Goal: Information Seeking & Learning: Learn about a topic

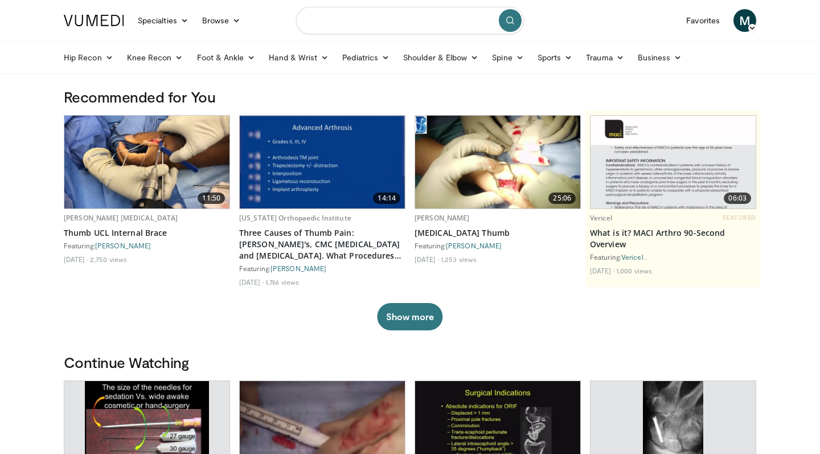
click at [364, 26] on input "Search topics, interventions" at bounding box center [410, 20] width 228 height 27
type input "**********"
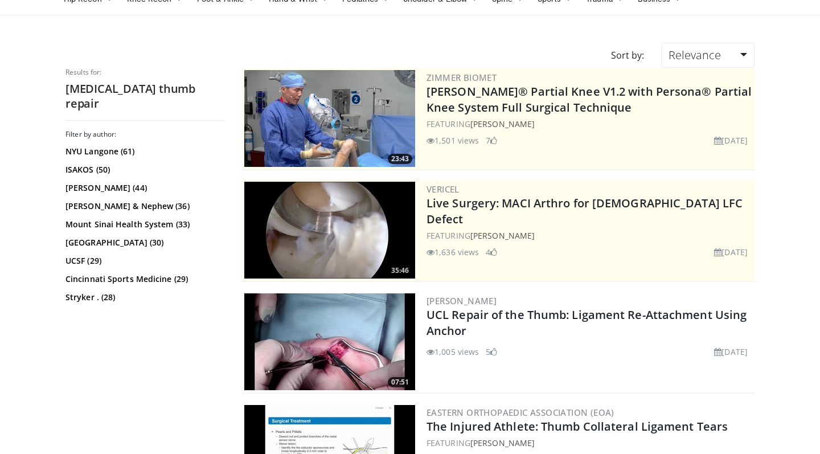
scroll to position [59, 0]
click at [337, 326] on img at bounding box center [329, 341] width 171 height 97
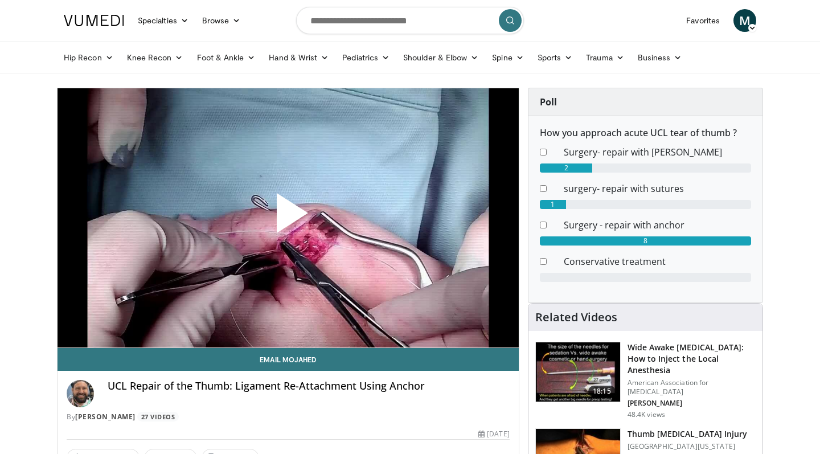
click at [288, 218] on span "Video Player" at bounding box center [288, 218] width 0 height 0
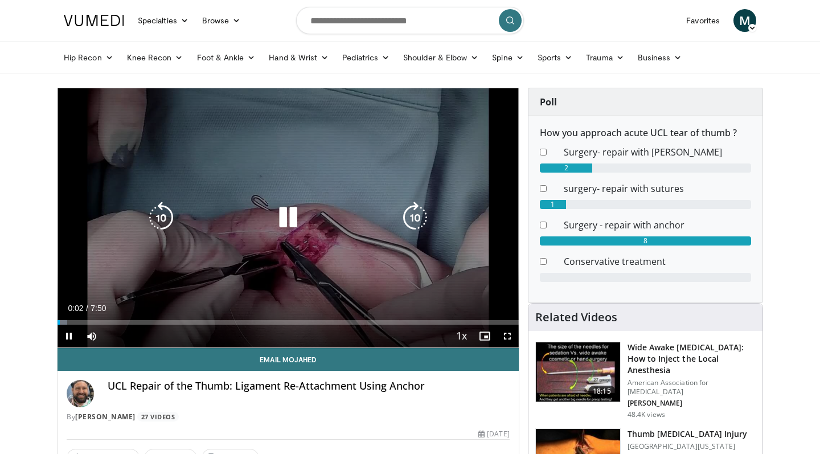
click at [296, 214] on icon "Video Player" at bounding box center [288, 218] width 32 height 32
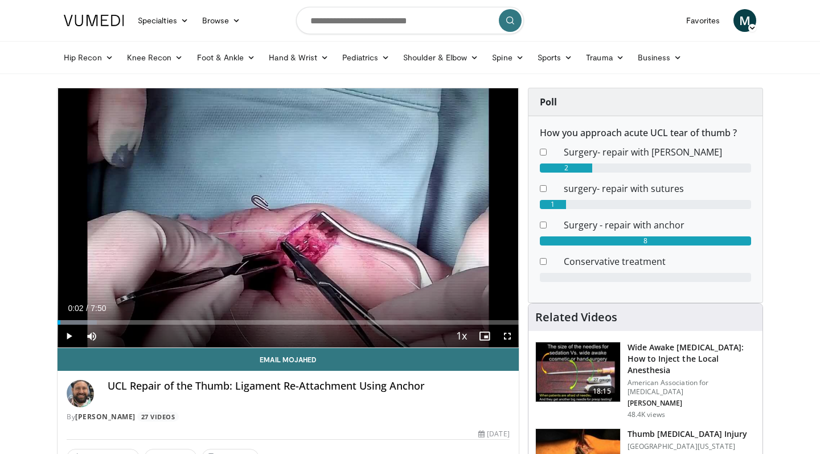
click at [507, 338] on span "Video Player" at bounding box center [507, 336] width 23 height 23
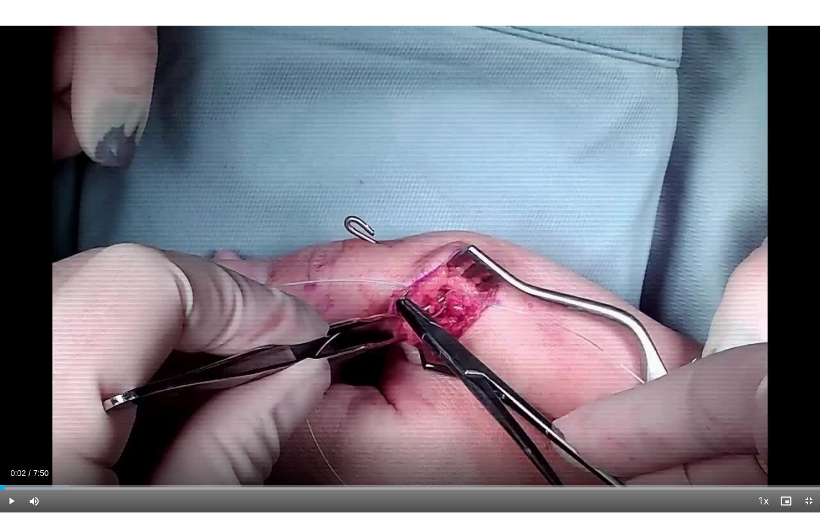
click at [15, 454] on span "Video Player" at bounding box center [11, 500] width 23 height 23
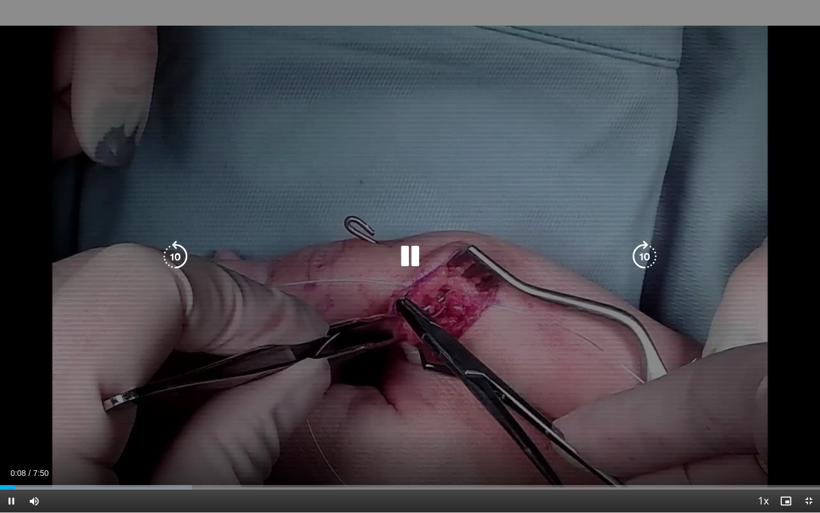
click at [352, 266] on div "Video Player" at bounding box center [410, 256] width 492 height 23
click at [414, 256] on icon "Video Player" at bounding box center [410, 256] width 32 height 32
click at [404, 261] on icon "Video Player" at bounding box center [410, 256] width 32 height 32
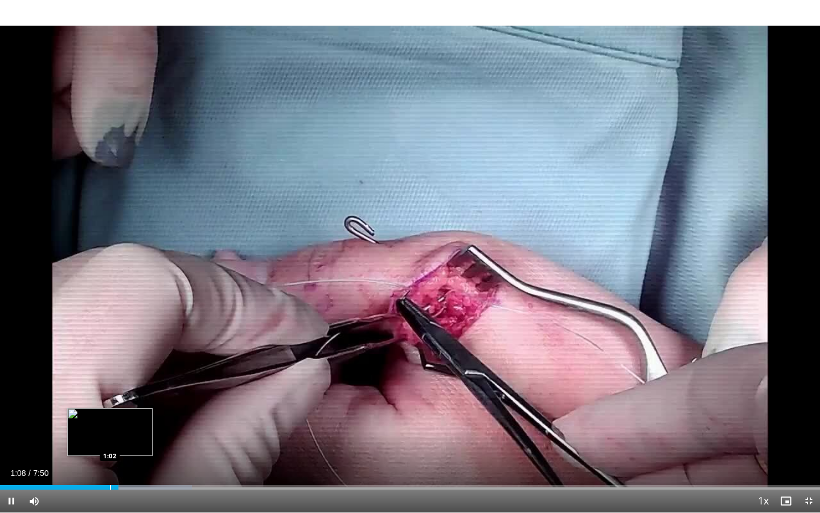
click at [110, 454] on div "Progress Bar" at bounding box center [110, 487] width 1 height 5
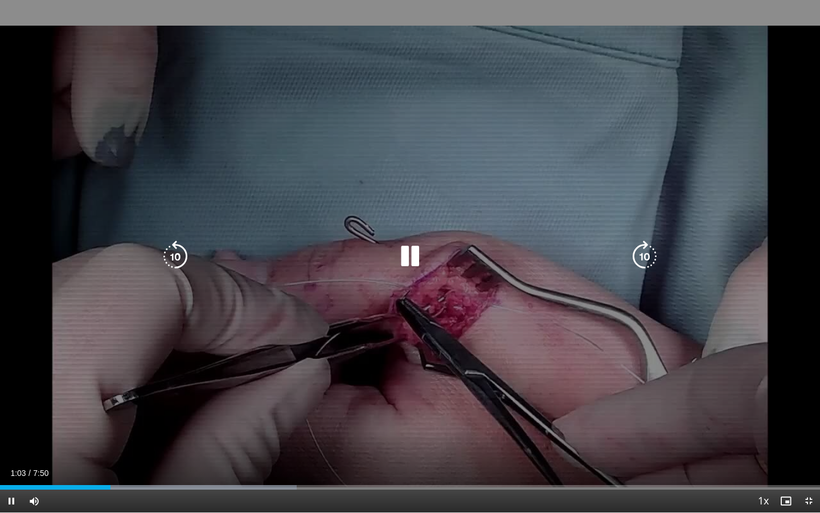
click at [311, 315] on div "10 seconds Tap to unmute" at bounding box center [410, 256] width 820 height 512
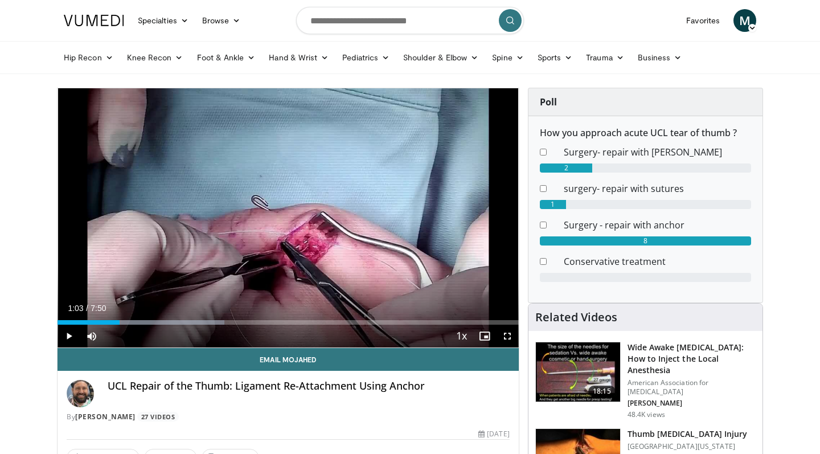
click at [508, 336] on span "Video Player" at bounding box center [507, 336] width 23 height 23
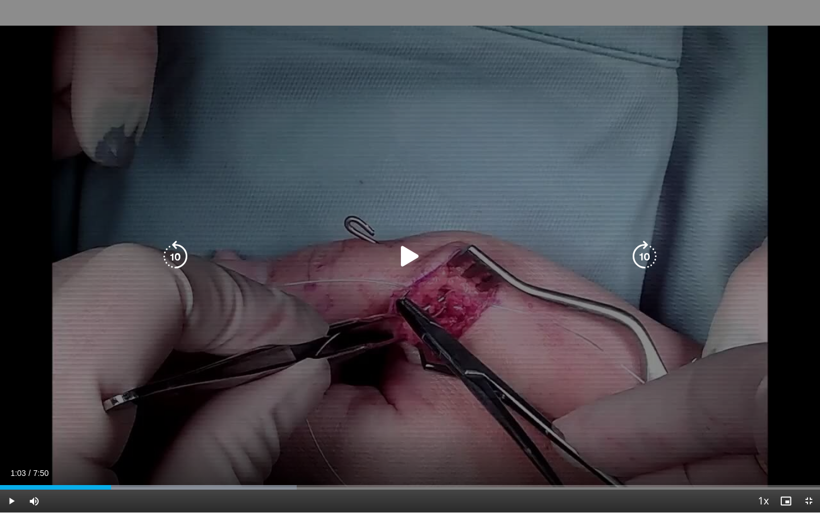
click at [411, 259] on icon "Video Player" at bounding box center [410, 256] width 32 height 32
click at [412, 260] on icon "Video Player" at bounding box center [410, 256] width 32 height 32
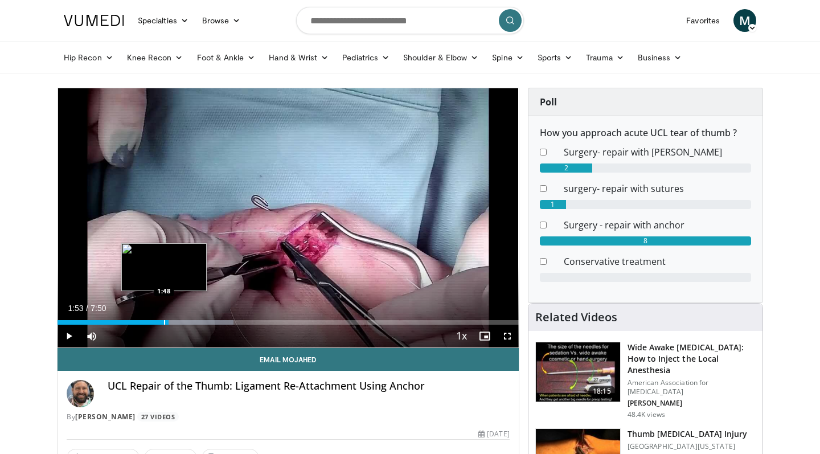
click at [164, 322] on div "Progress Bar" at bounding box center [164, 322] width 1 height 5
click at [509, 334] on span "Video Player" at bounding box center [507, 336] width 23 height 23
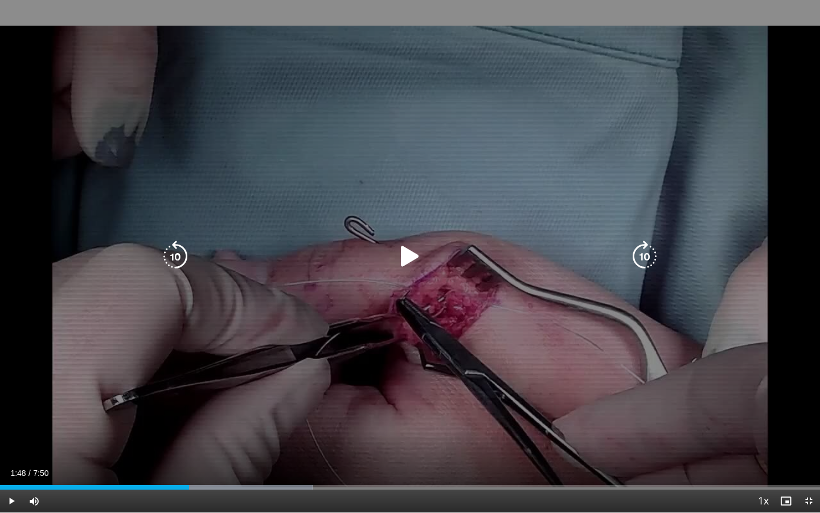
click at [410, 256] on icon "Video Player" at bounding box center [410, 256] width 32 height 32
click at [407, 259] on icon "Video Player" at bounding box center [410, 256] width 32 height 32
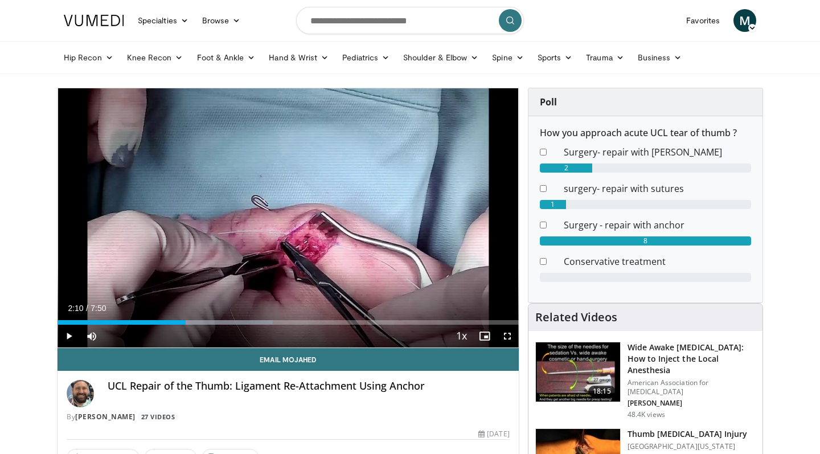
click at [508, 336] on span "Video Player" at bounding box center [507, 336] width 23 height 23
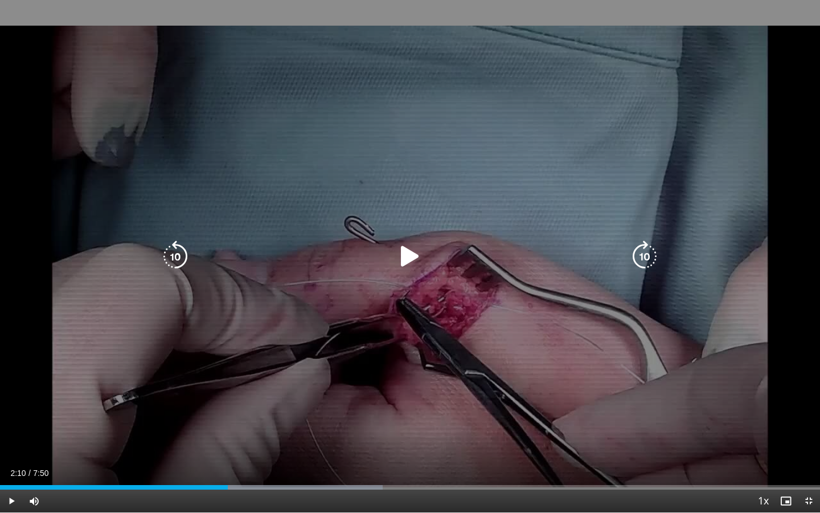
click at [406, 258] on icon "Video Player" at bounding box center [410, 256] width 32 height 32
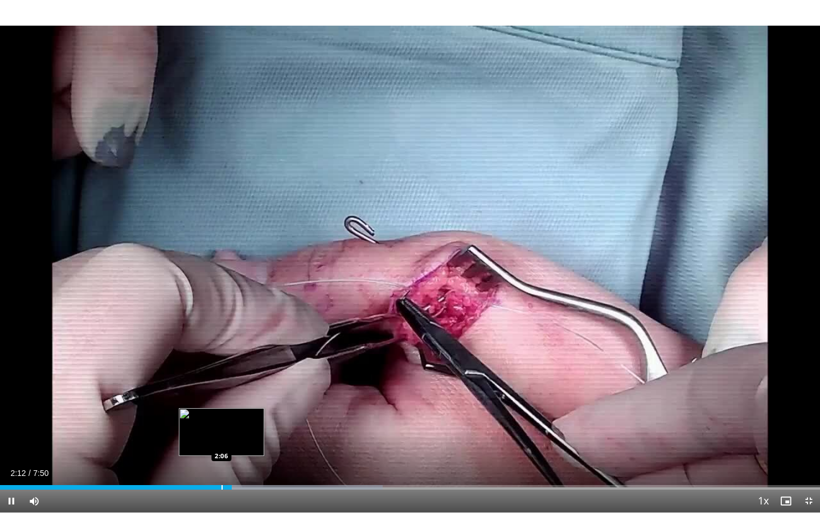
click at [222, 454] on div "Progress Bar" at bounding box center [222, 487] width 1 height 5
click at [213, 454] on div "Progress Bar" at bounding box center [213, 487] width 1 height 5
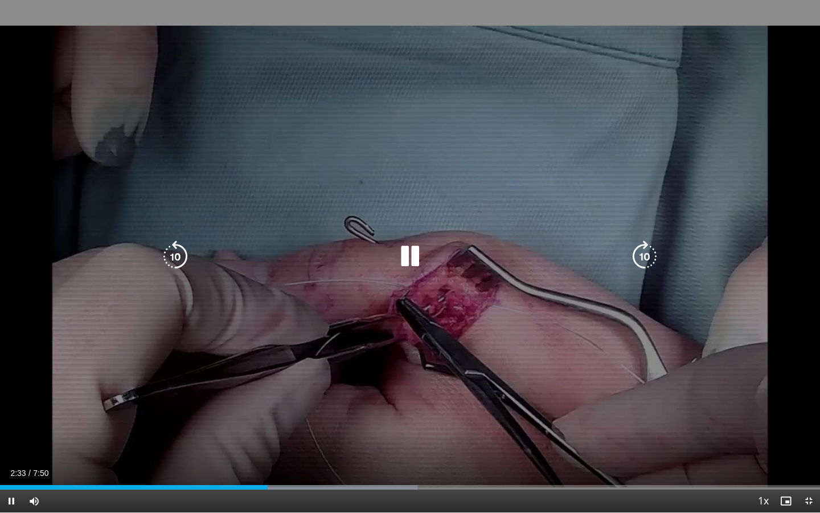
click at [408, 257] on icon "Video Player" at bounding box center [410, 256] width 32 height 32
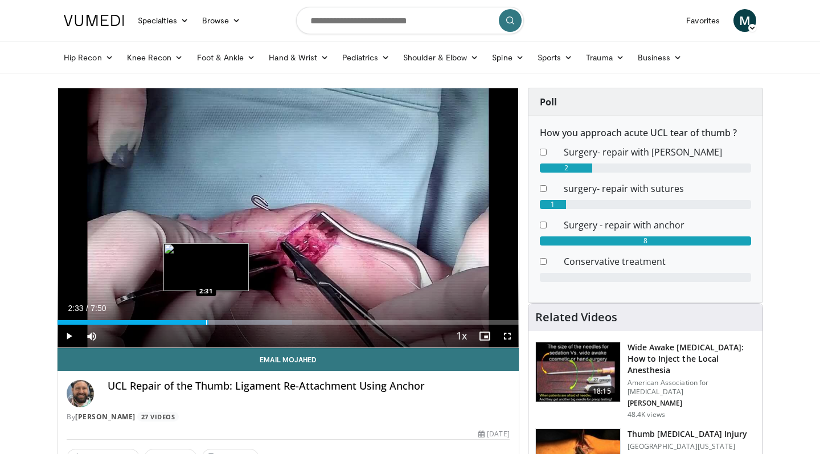
click at [206, 321] on div "Progress Bar" at bounding box center [206, 322] width 1 height 5
click at [71, 338] on span "Video Player" at bounding box center [69, 336] width 23 height 23
click at [509, 339] on span "Video Player" at bounding box center [507, 336] width 23 height 23
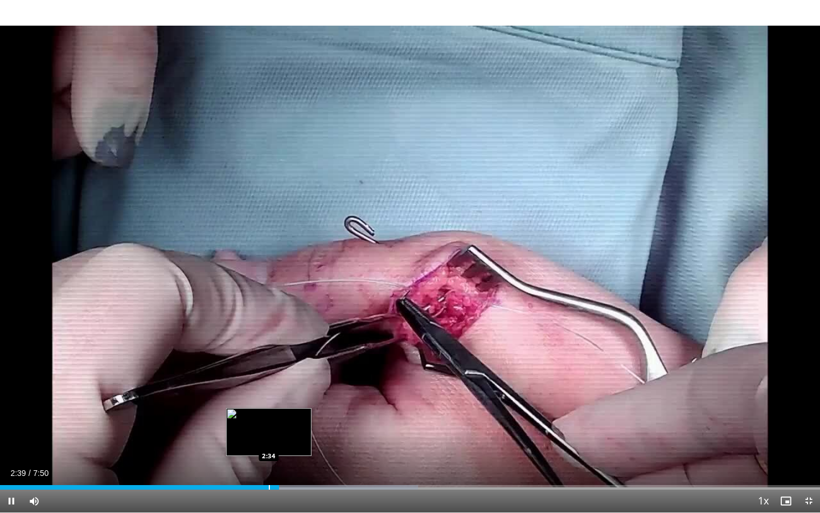
click at [269, 454] on div "Progress Bar" at bounding box center [269, 487] width 1 height 5
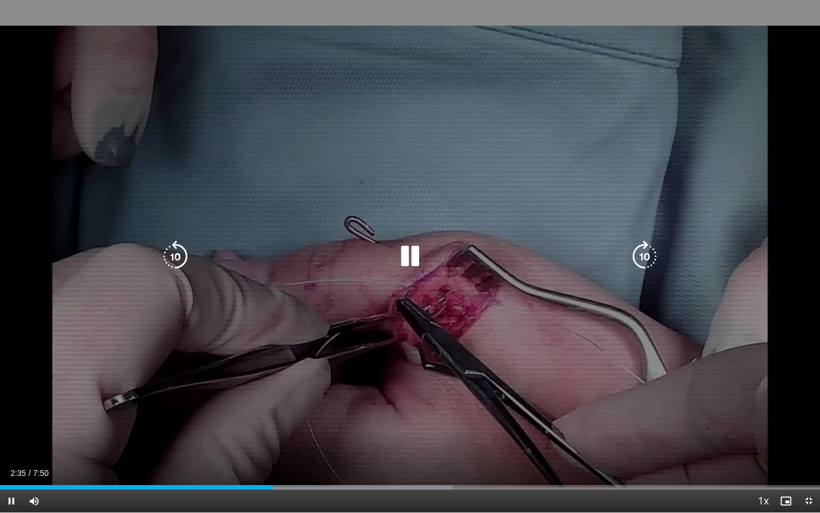
click at [258, 454] on div "Loaded : 55.23% 2:36 2:27" at bounding box center [410, 487] width 820 height 5
click at [367, 318] on div "10 seconds Tap to unmute" at bounding box center [410, 256] width 820 height 512
click at [403, 256] on icon "Video Player" at bounding box center [410, 256] width 32 height 32
click at [413, 259] on icon "Video Player" at bounding box center [410, 256] width 32 height 32
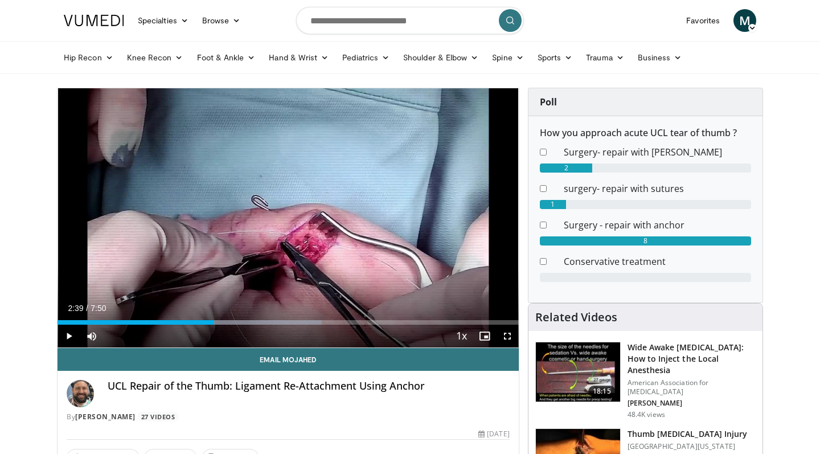
click at [508, 340] on span "Video Player" at bounding box center [507, 336] width 23 height 23
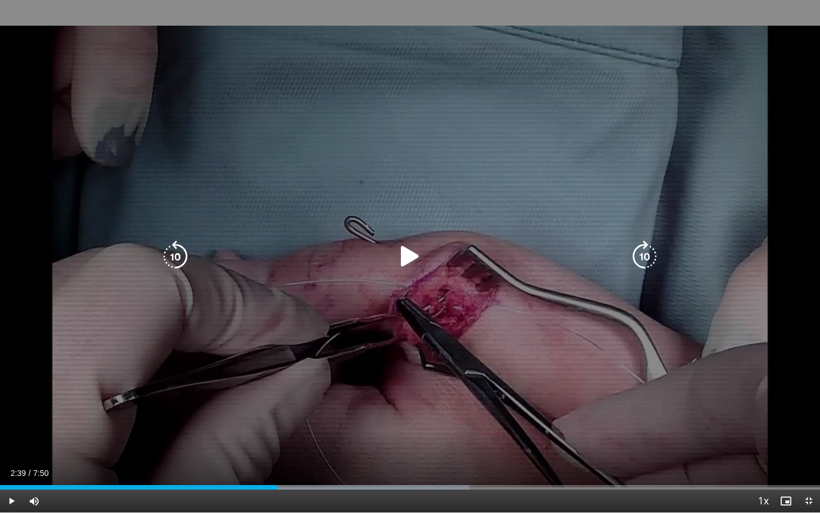
click at [407, 258] on icon "Video Player" at bounding box center [410, 256] width 32 height 32
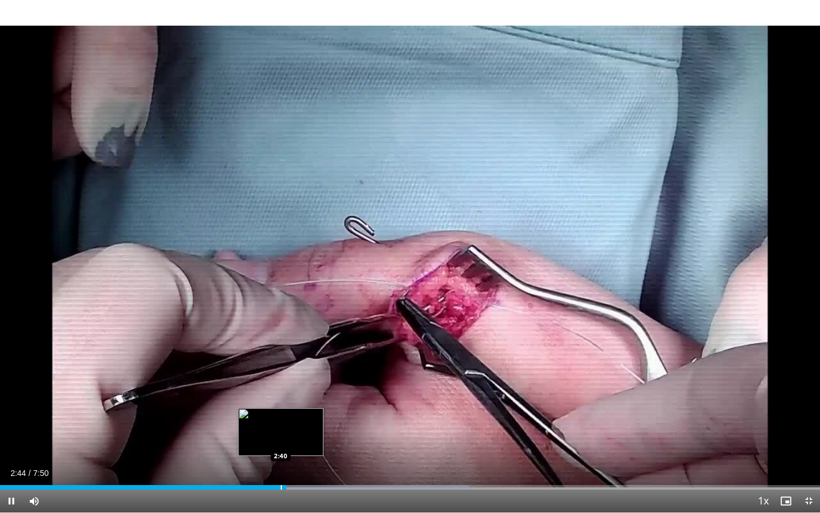
click at [281, 454] on div "Progress Bar" at bounding box center [281, 487] width 1 height 5
click at [275, 454] on div "Progress Bar" at bounding box center [275, 487] width 1 height 5
click at [276, 454] on div "Progress Bar" at bounding box center [276, 487] width 1 height 5
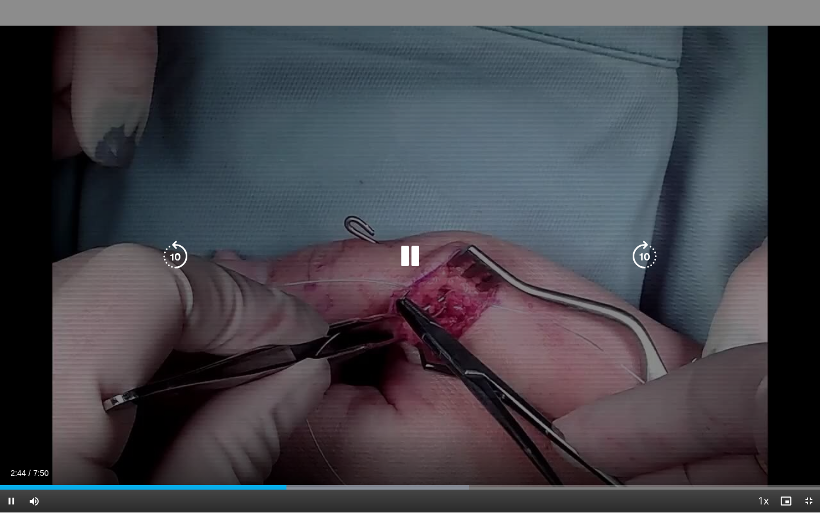
click at [407, 255] on icon "Video Player" at bounding box center [410, 256] width 32 height 32
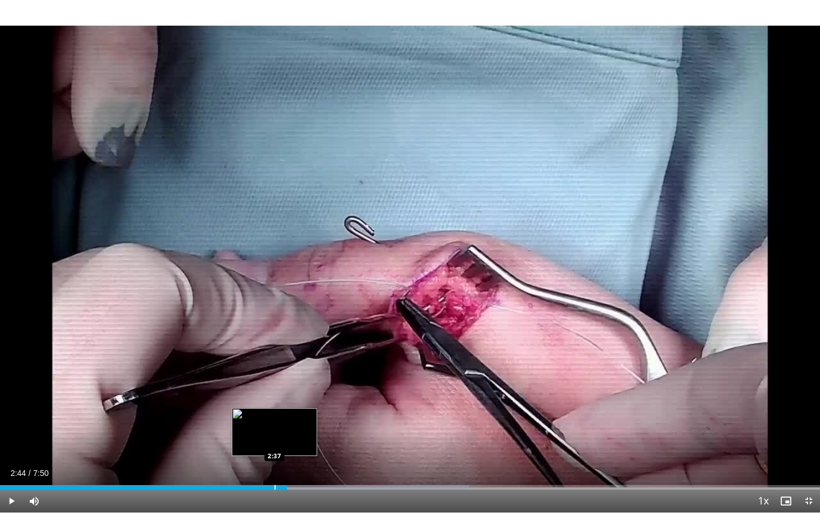
click at [275, 454] on div "Progress Bar" at bounding box center [275, 487] width 1 height 5
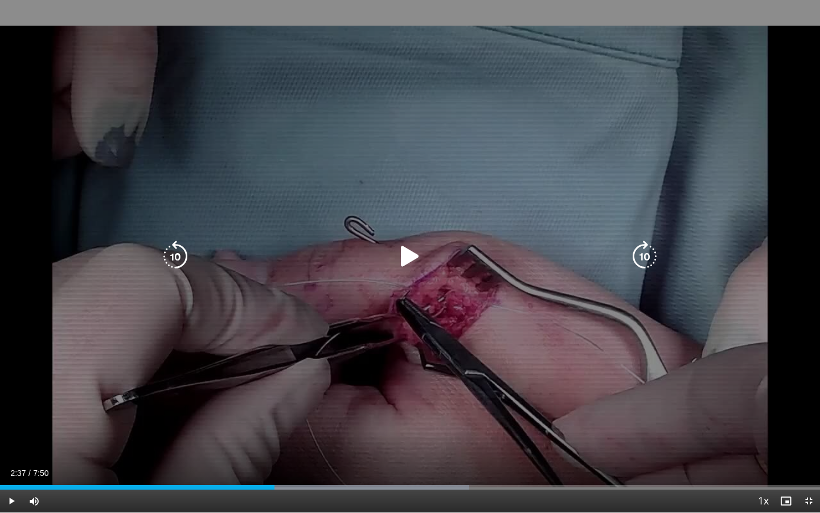
click at [410, 262] on icon "Video Player" at bounding box center [410, 256] width 32 height 32
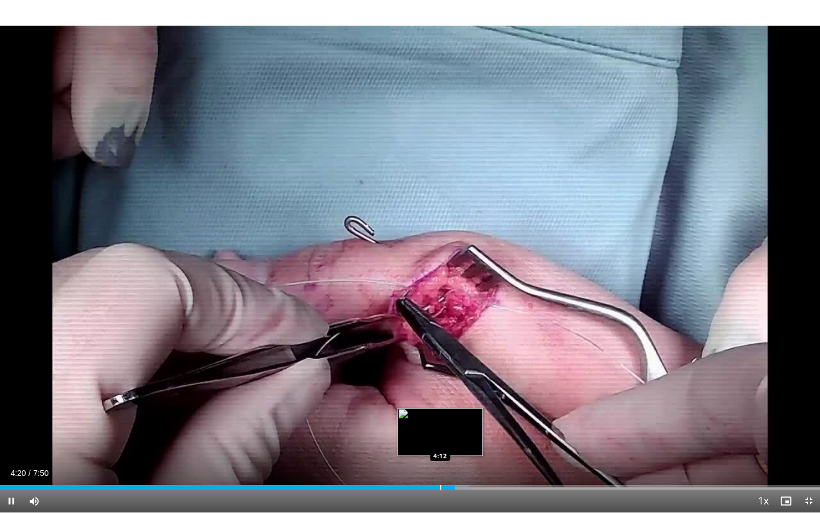
click at [440, 454] on div "Progress Bar" at bounding box center [440, 487] width 1 height 5
click at [416, 454] on div "Progress Bar" at bounding box center [416, 487] width 1 height 5
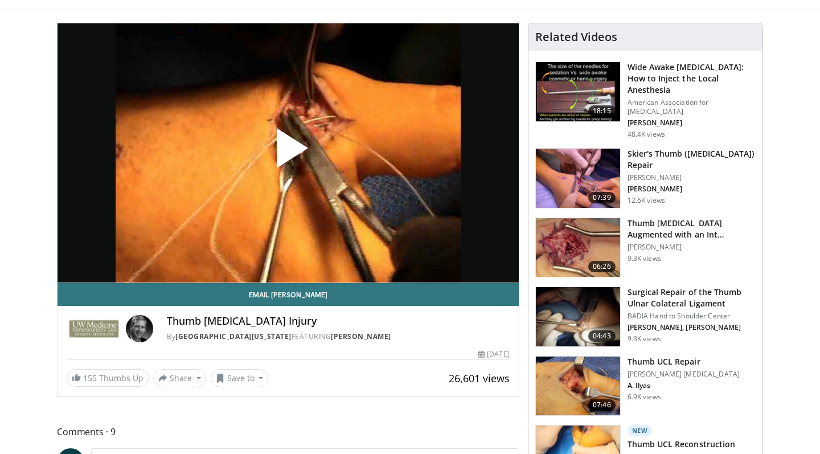
scroll to position [13, 0]
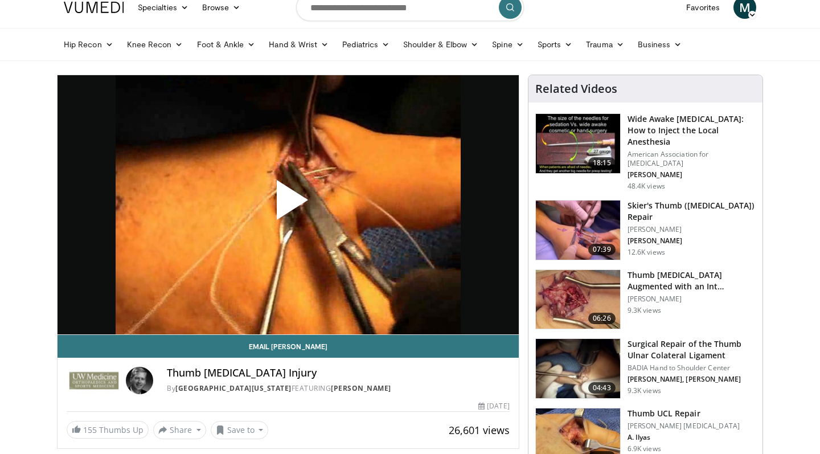
click at [288, 205] on span "Video Player" at bounding box center [288, 205] width 0 height 0
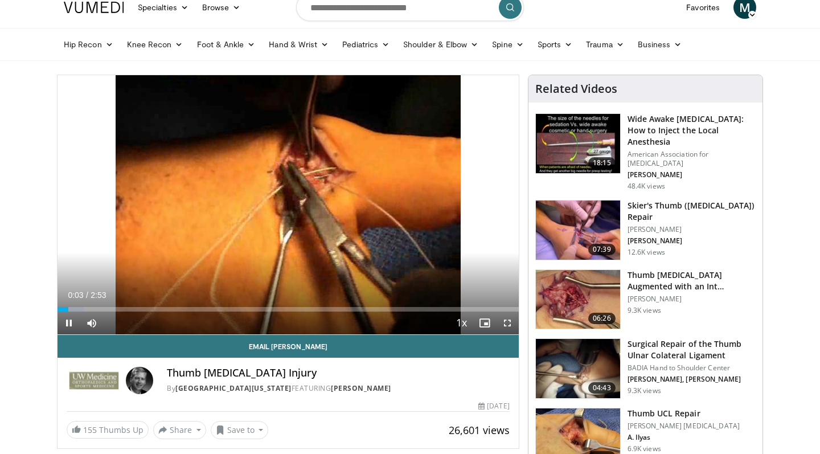
click at [508, 329] on span "Video Player" at bounding box center [507, 323] width 23 height 23
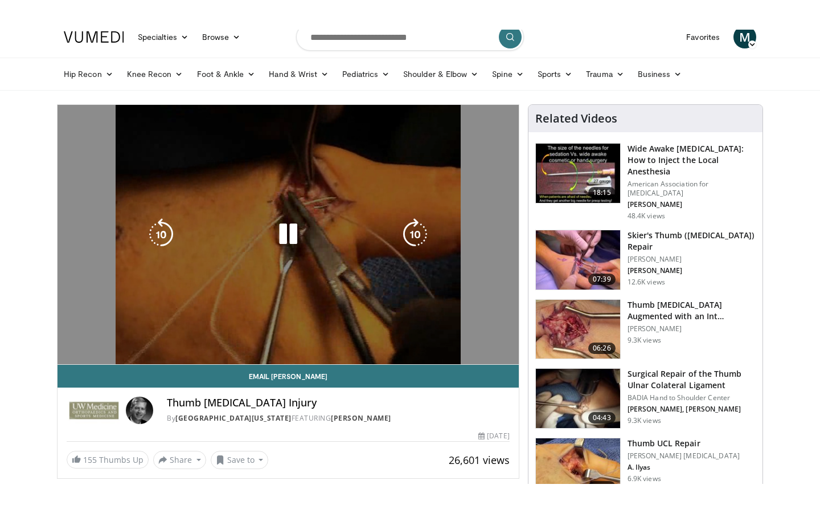
scroll to position [0, 0]
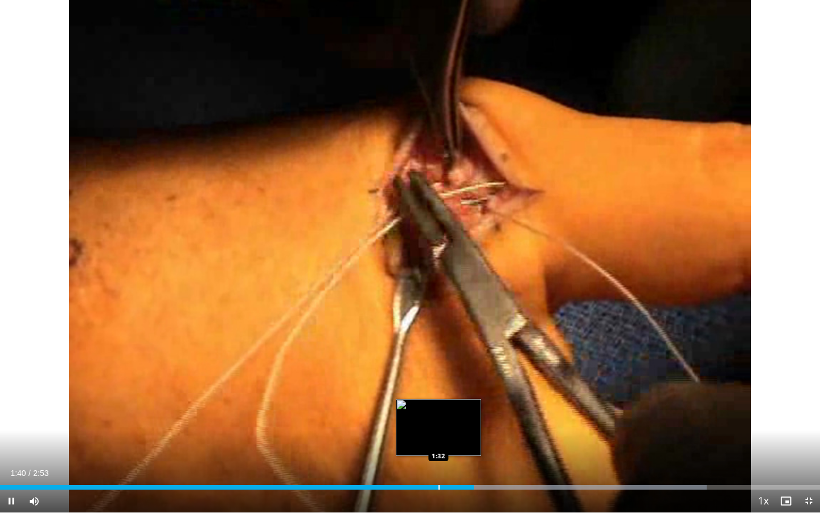
click at [439, 454] on div "Progress Bar" at bounding box center [439, 487] width 1 height 5
click at [423, 454] on div "Progress Bar" at bounding box center [423, 487] width 1 height 5
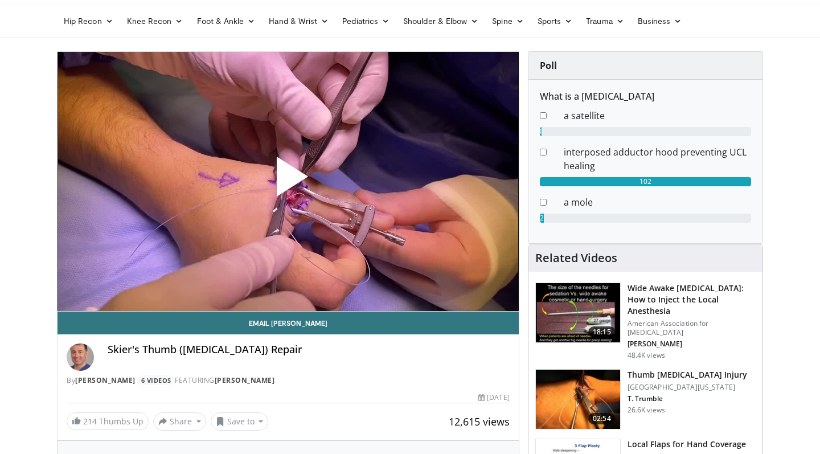
scroll to position [51, 0]
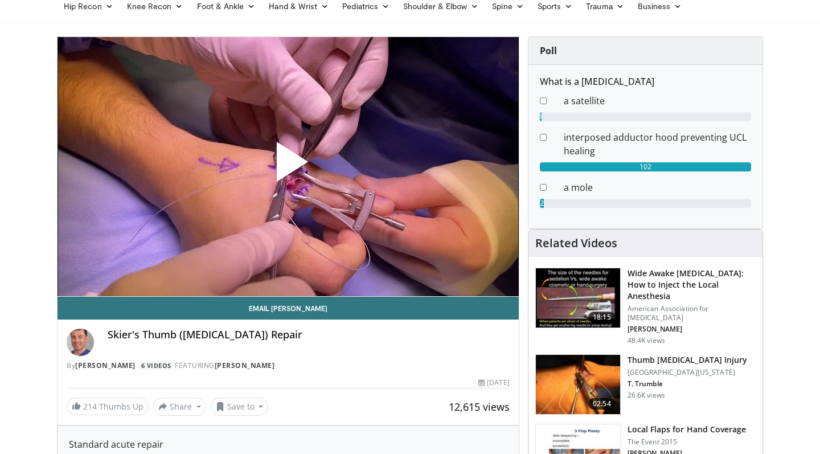
click at [288, 166] on span "Video Player" at bounding box center [288, 166] width 0 height 0
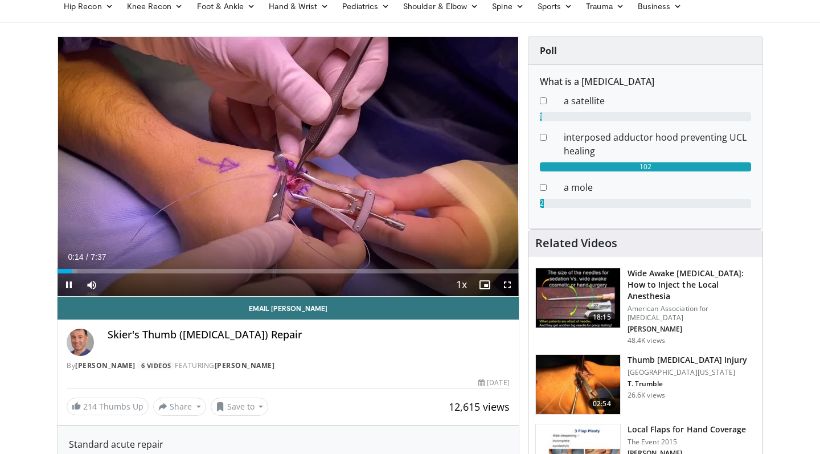
click at [508, 288] on span "Video Player" at bounding box center [507, 284] width 23 height 23
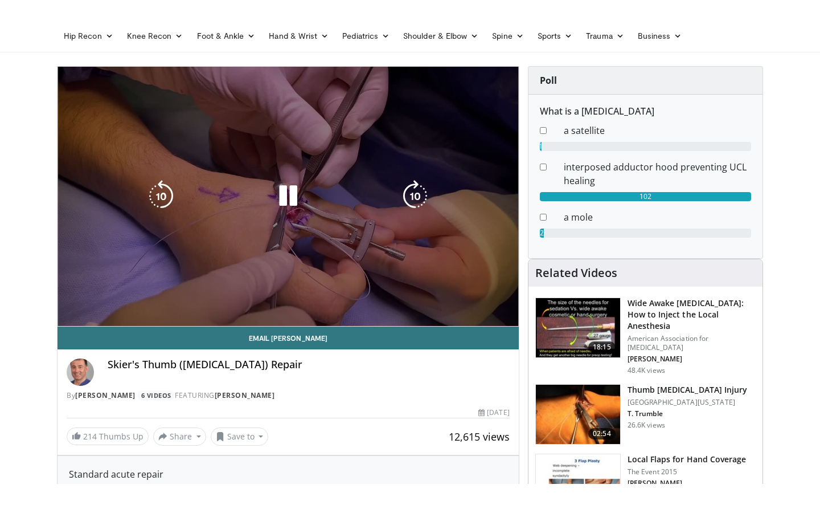
scroll to position [0, 0]
